Goal: Find specific page/section: Find specific page/section

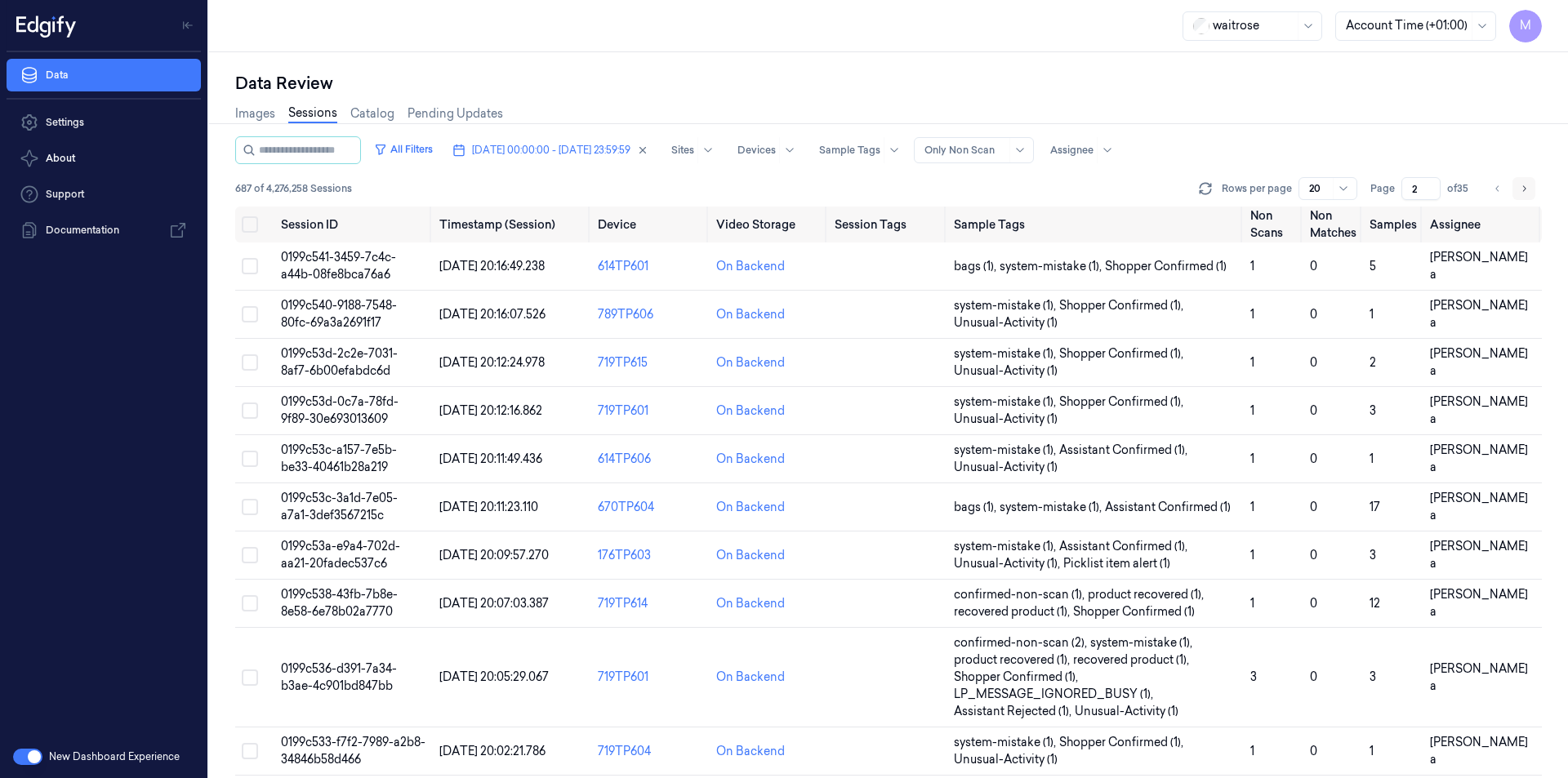
click at [1514, 190] on button "Go to next page" at bounding box center [1524, 188] width 23 height 23
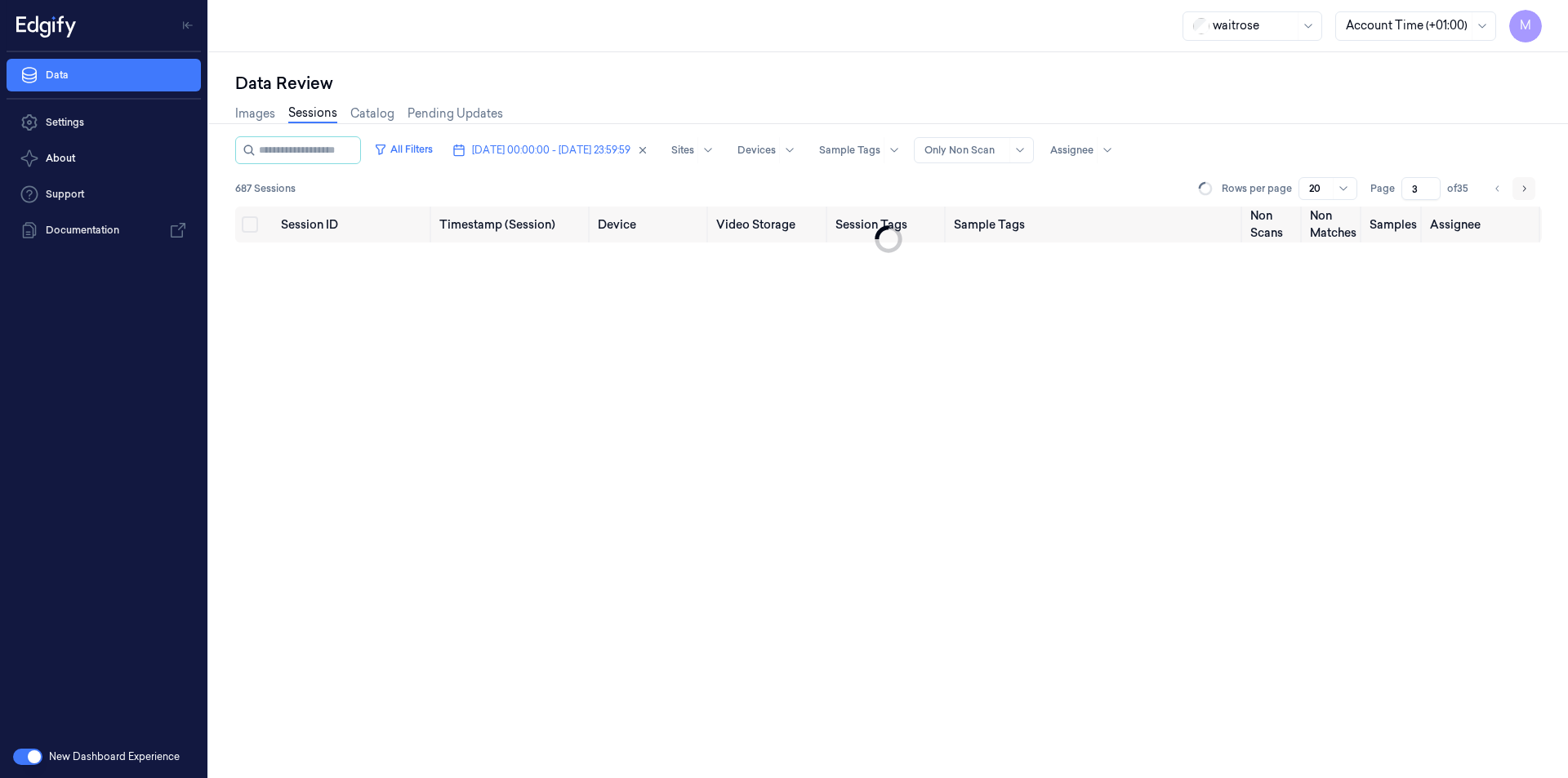
click at [1514, 190] on button "Go to next page" at bounding box center [1524, 188] width 23 height 23
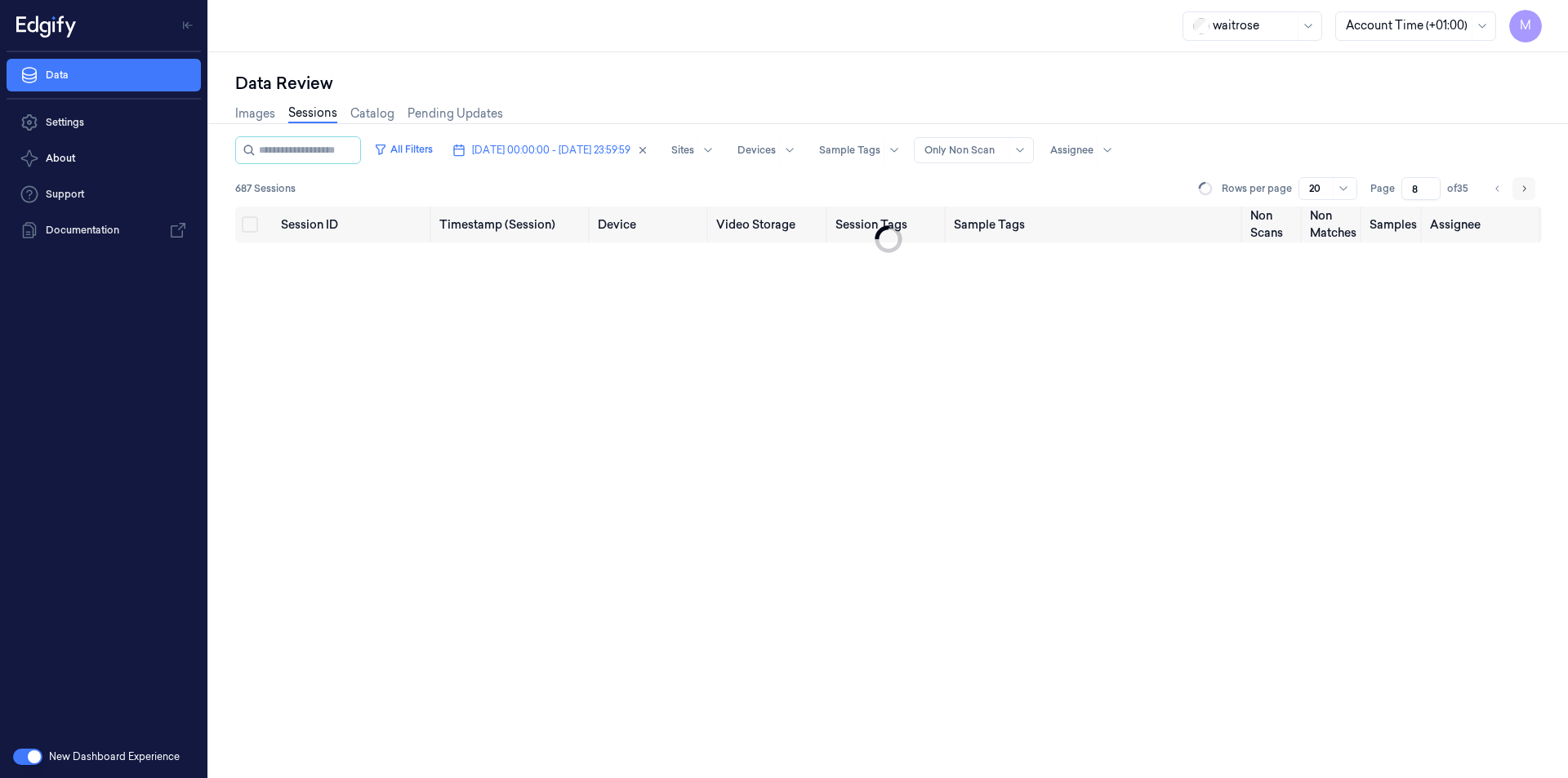
click at [1514, 190] on button "Go to next page" at bounding box center [1524, 188] width 23 height 23
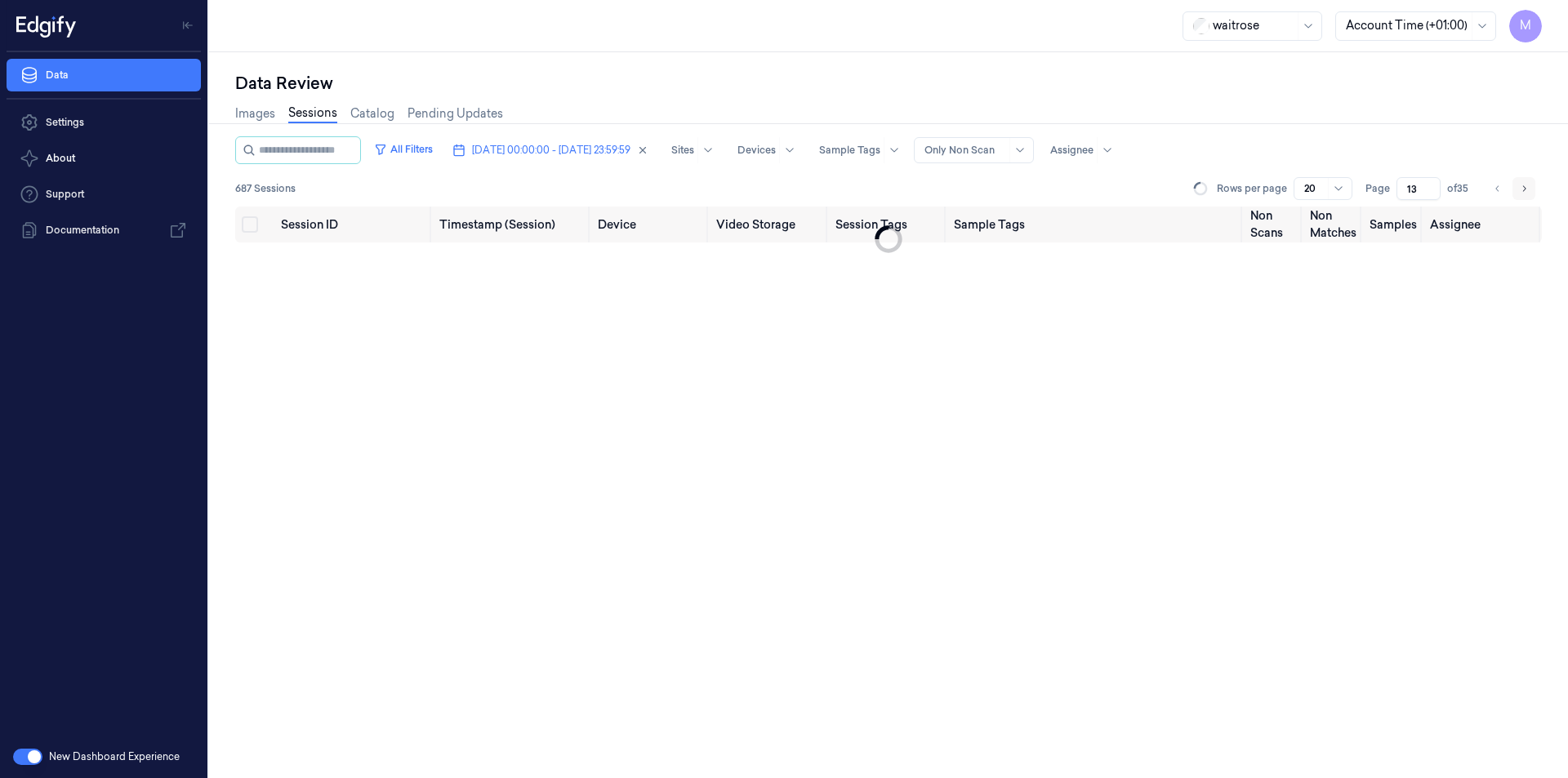
click at [1514, 190] on button "Go to next page" at bounding box center [1524, 188] width 23 height 23
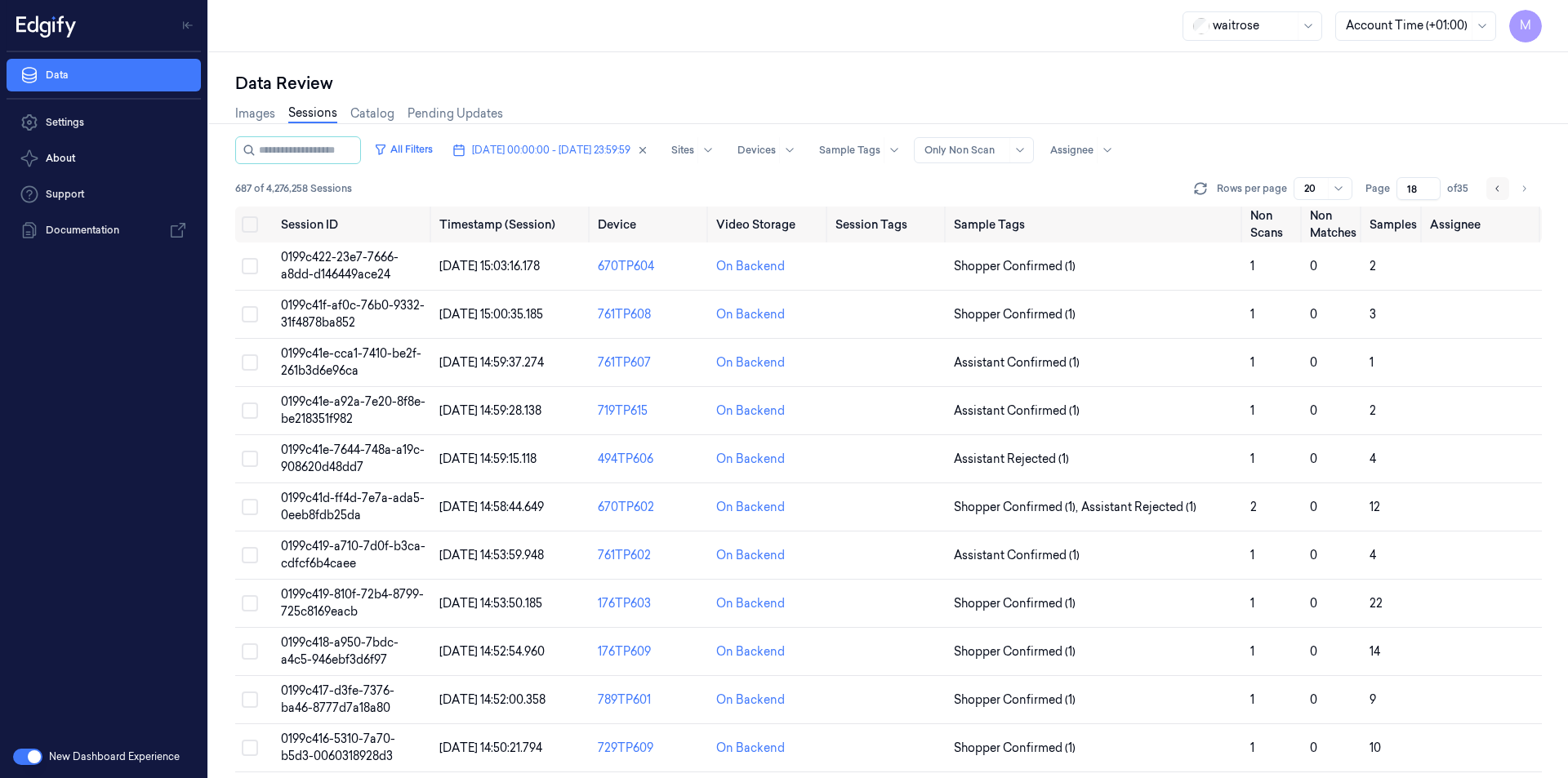
click at [1500, 192] on icon "Go to previous page" at bounding box center [1498, 189] width 10 height 13
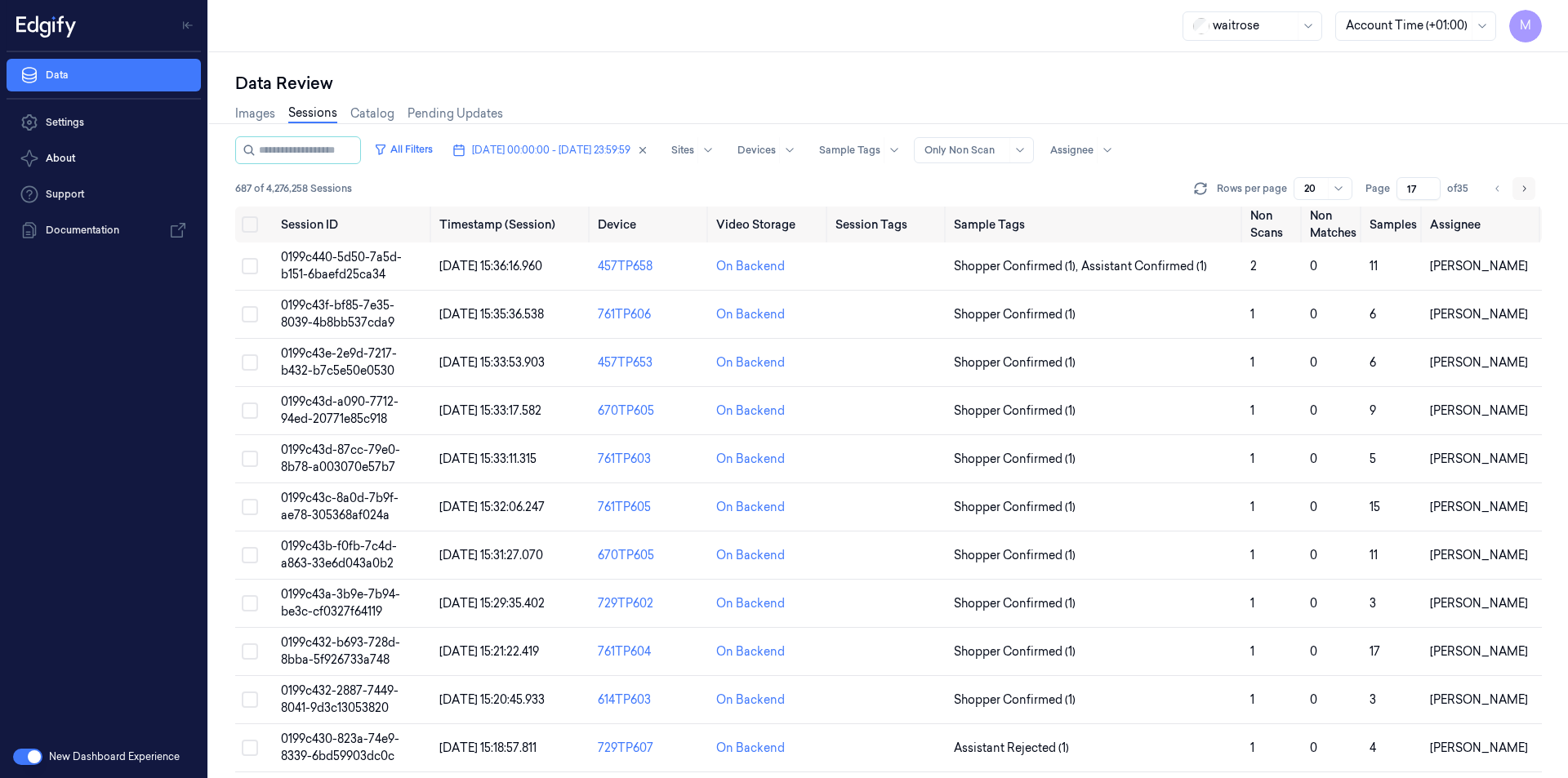
click at [1526, 195] on button "Go to next page" at bounding box center [1524, 188] width 23 height 23
type input "18"
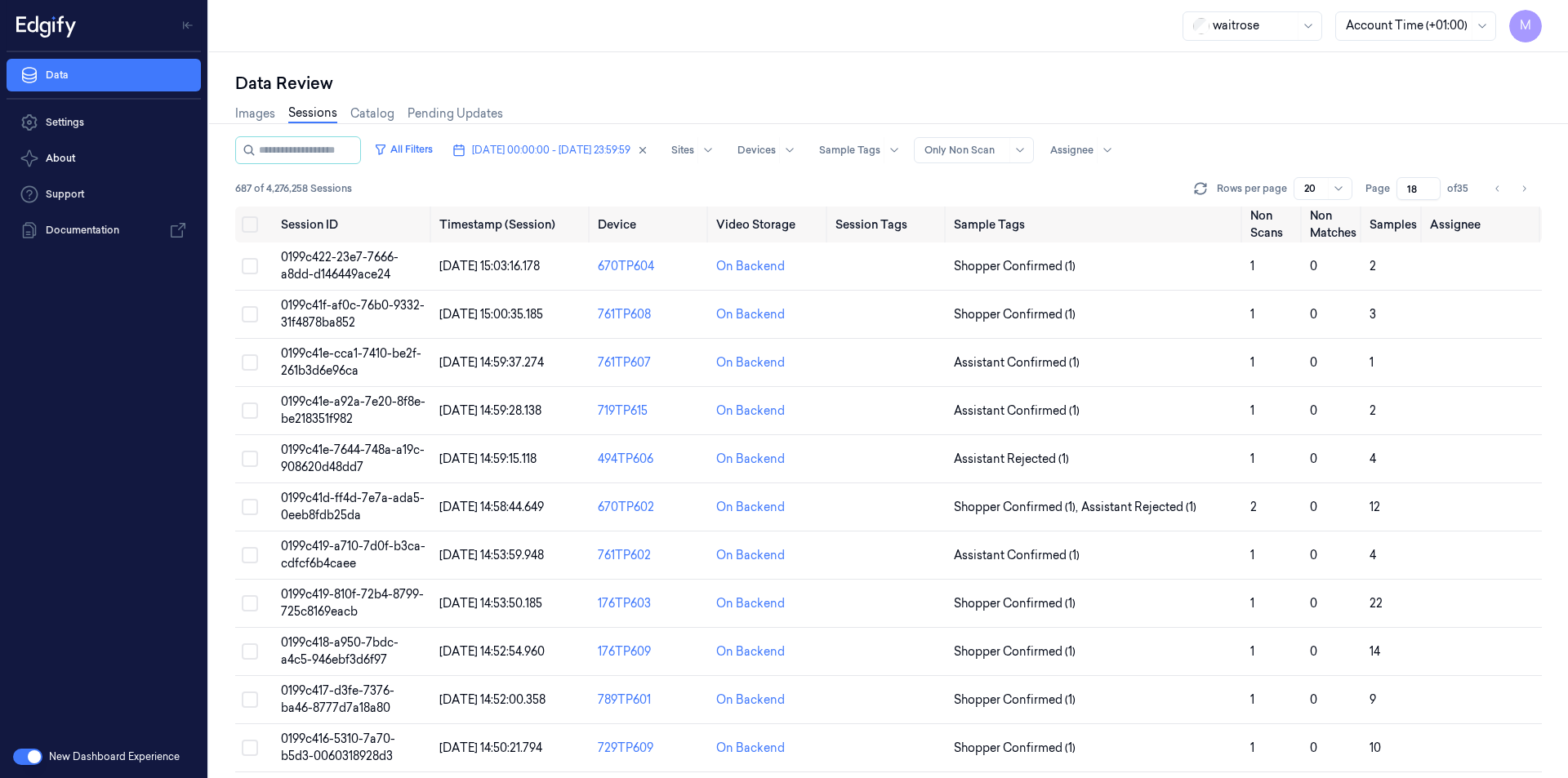
click at [1490, 144] on div "All Filters [DATE] 00:00:00 - [DATE] 23:59:59 Sites Devices Sample Tags Alert T…" at bounding box center [888, 149] width 1307 height 28
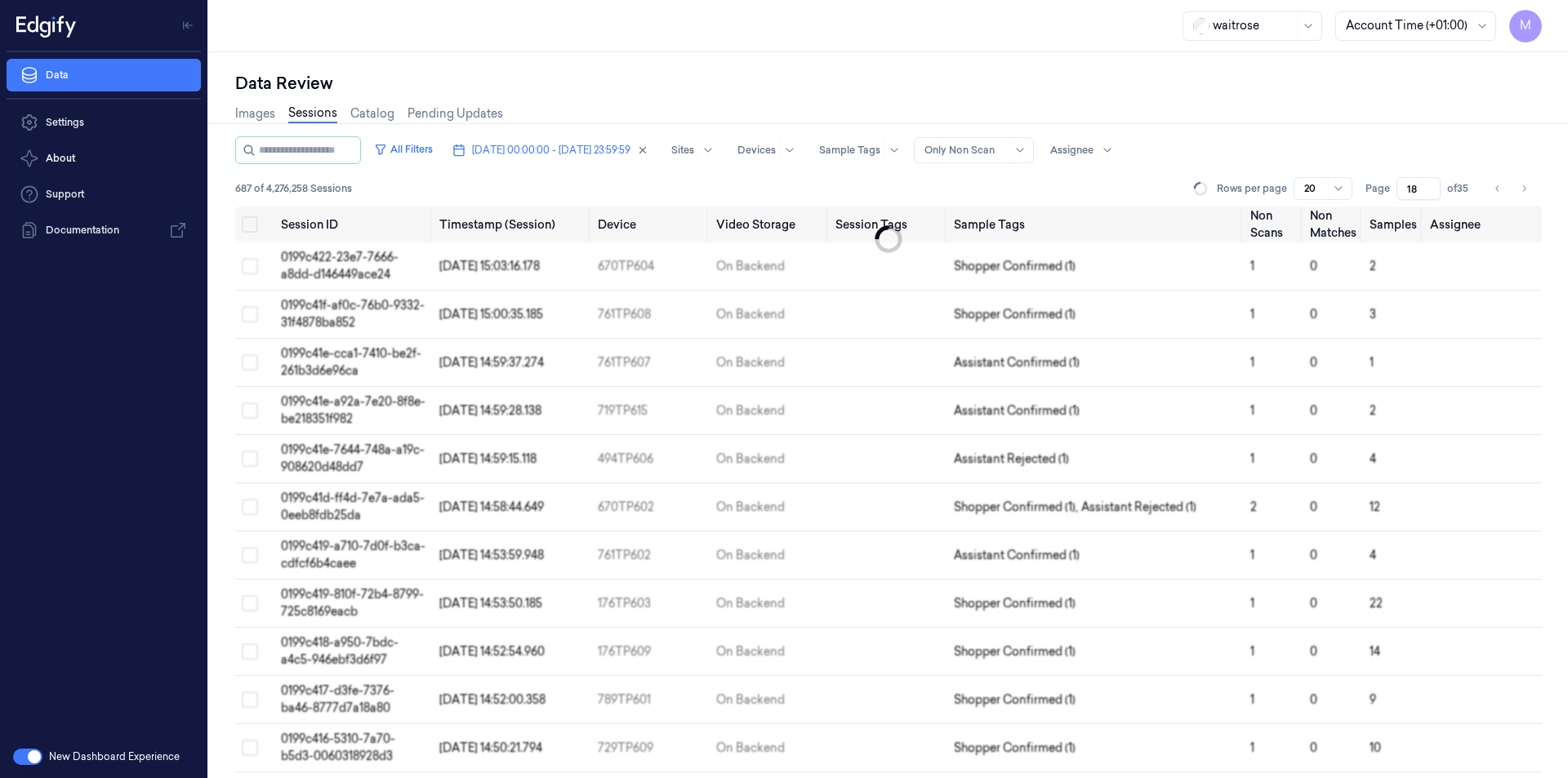
click at [1102, 62] on div "Data Review Images Sessions Catalog Pending Updates All Filters [DATE] 00:00:00…" at bounding box center [888, 416] width 1359 height 726
